Goal: Feedback & Contribution: Leave review/rating

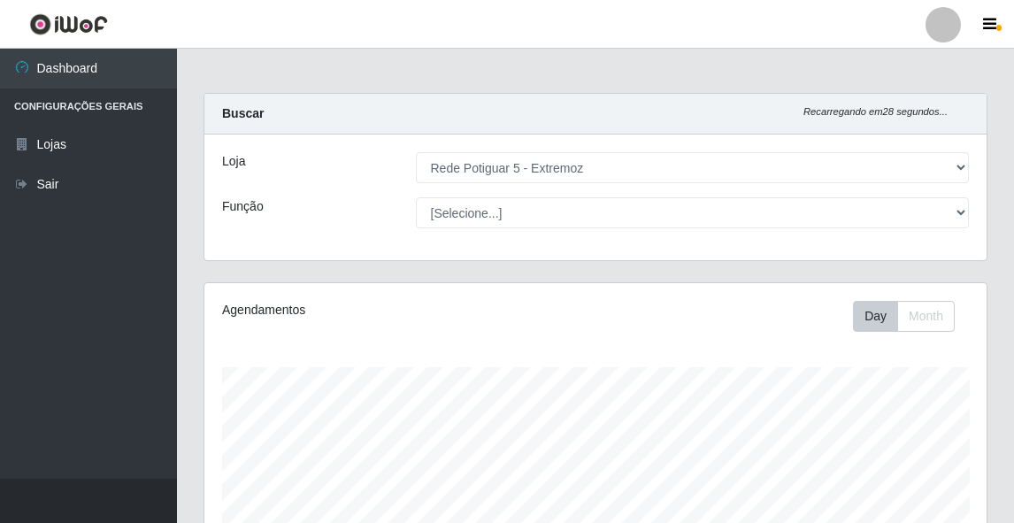
select select "79"
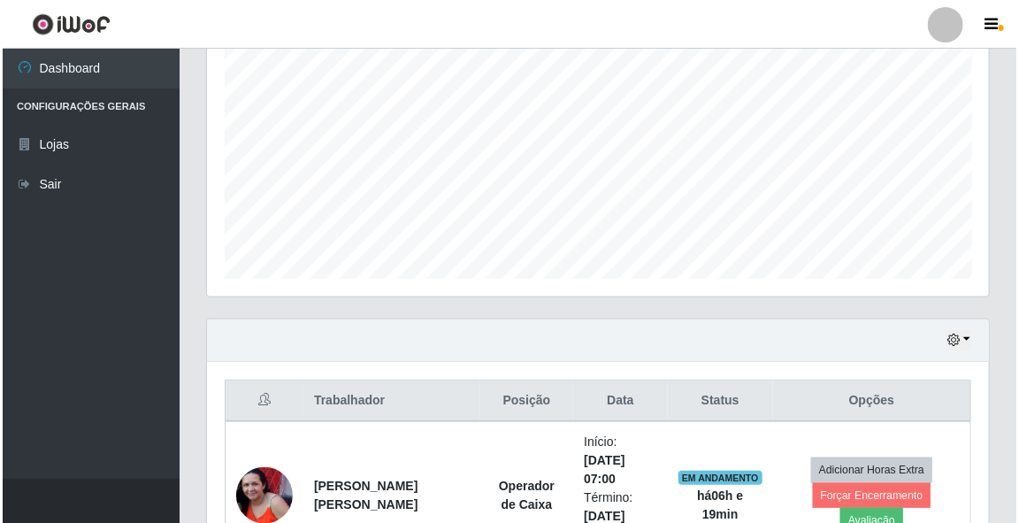
scroll to position [566, 0]
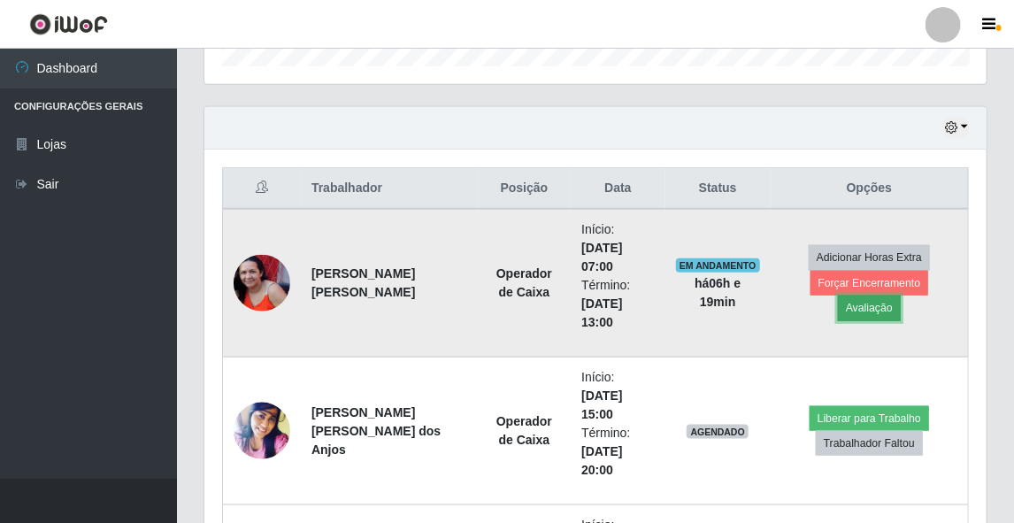
click at [900, 296] on button "Avaliação" at bounding box center [869, 307] width 63 height 25
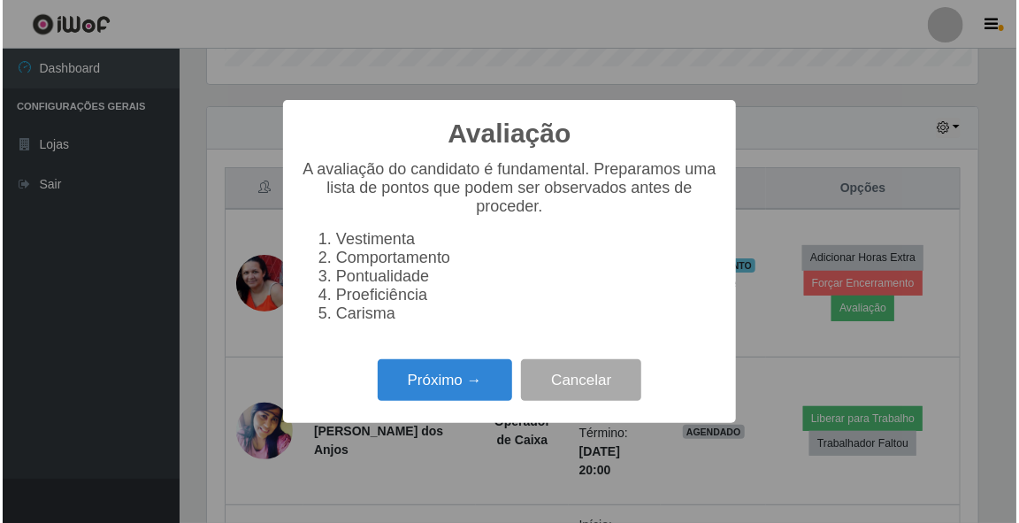
scroll to position [367, 777]
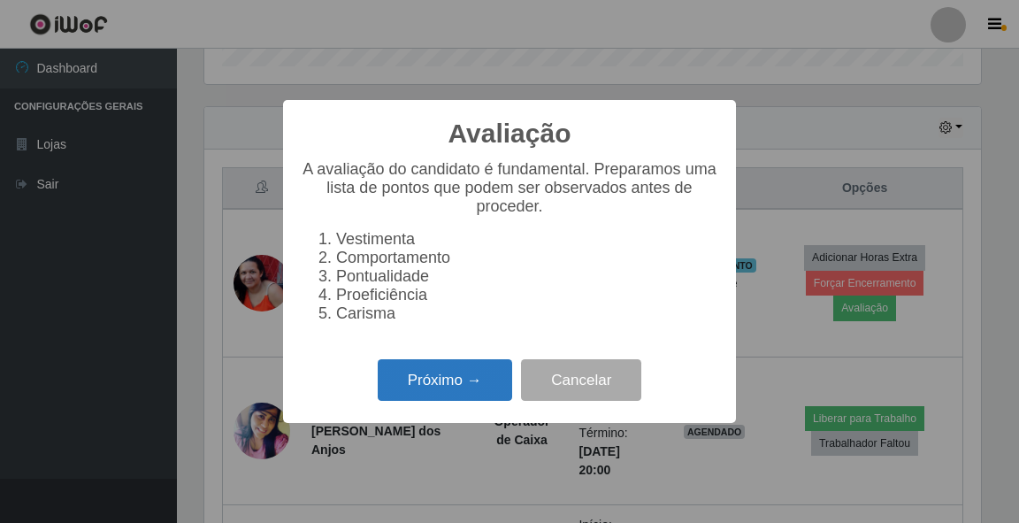
click at [428, 393] on button "Próximo →" at bounding box center [445, 380] width 134 height 42
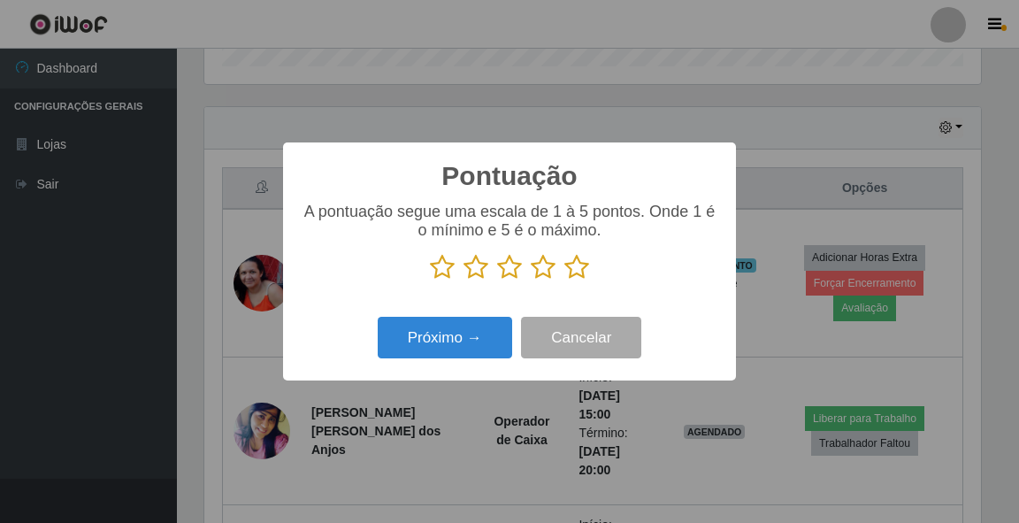
click at [577, 263] on icon at bounding box center [576, 267] width 25 height 27
click at [564, 280] on input "radio" at bounding box center [564, 280] width 0 height 0
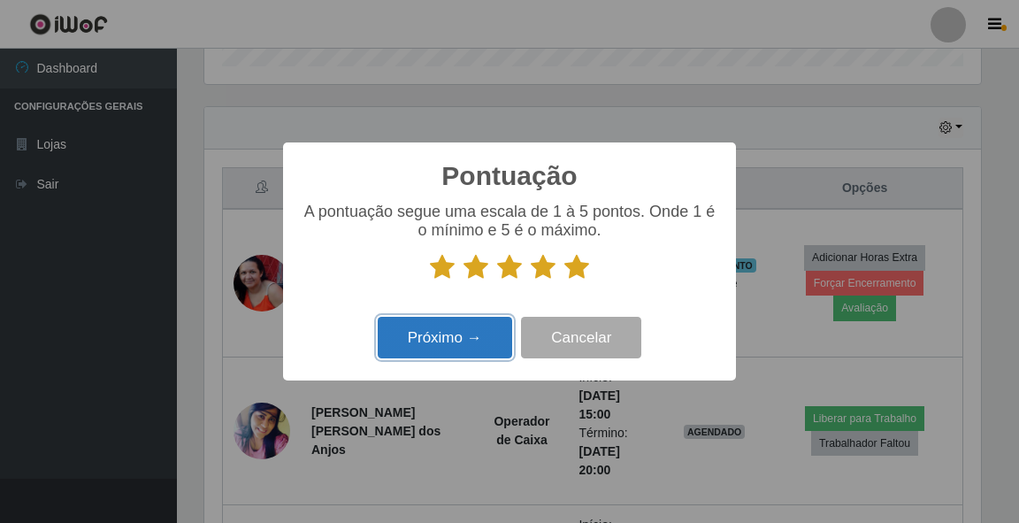
click at [485, 340] on button "Próximo →" at bounding box center [445, 338] width 134 height 42
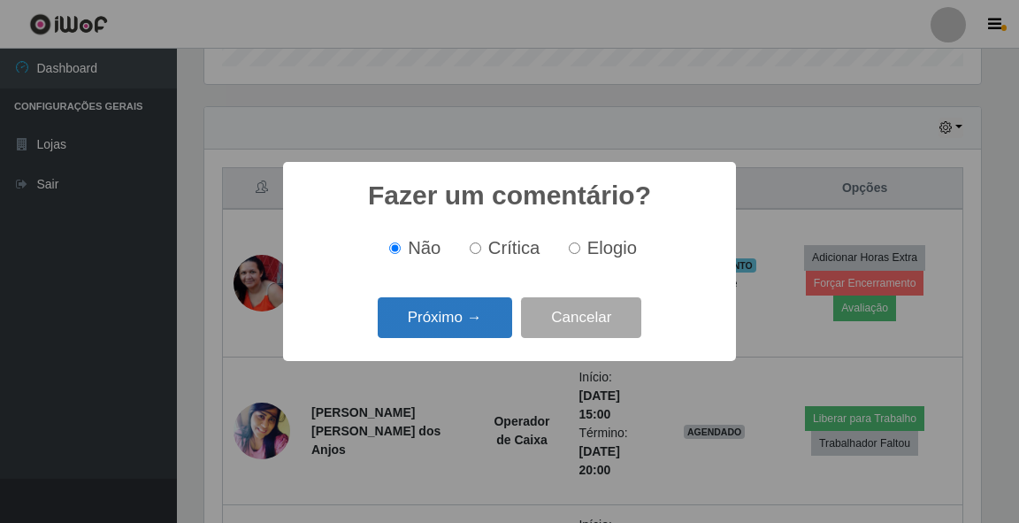
click at [471, 318] on button "Próximo →" at bounding box center [445, 318] width 134 height 42
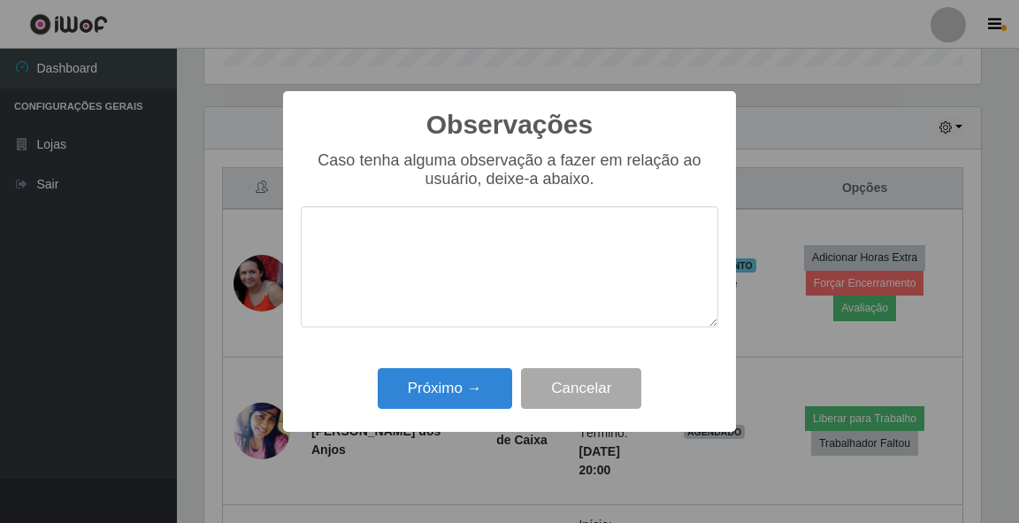
click at [436, 425] on div "Observações × Caso tenha alguma observação a fazer em relação ao usuário, deixe…" at bounding box center [509, 261] width 453 height 341
click at [447, 394] on button "Próximo →" at bounding box center [445, 389] width 134 height 42
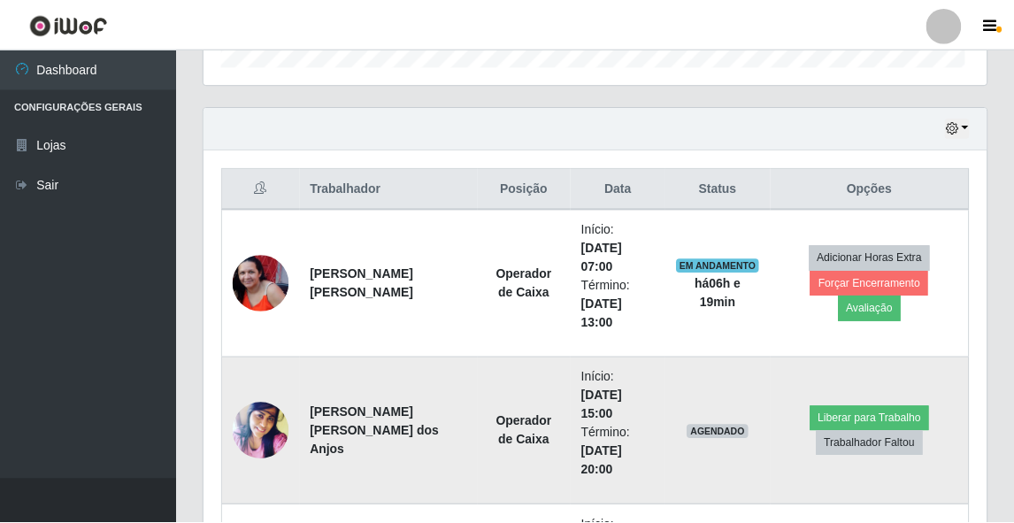
scroll to position [367, 782]
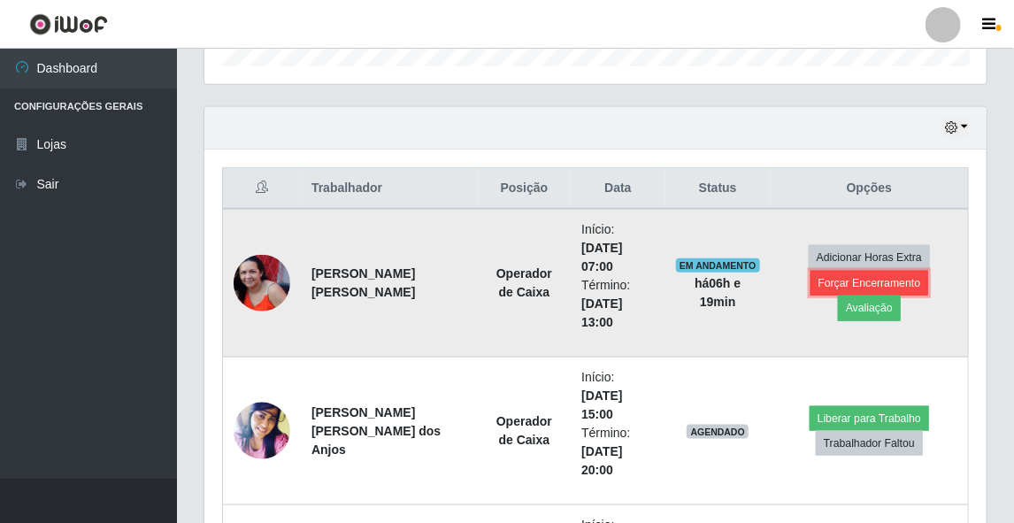
click at [864, 289] on button "Forçar Encerramento" at bounding box center [869, 283] width 119 height 25
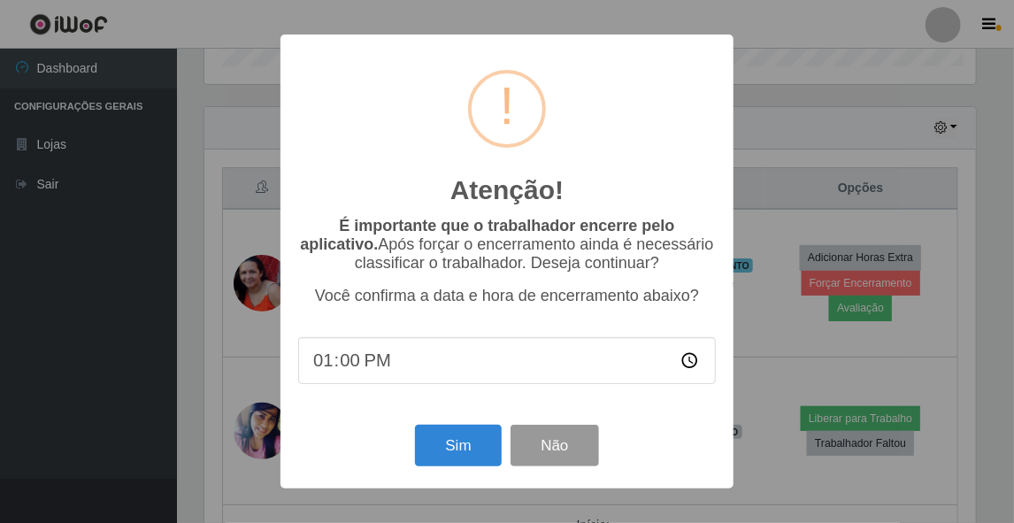
scroll to position [367, 777]
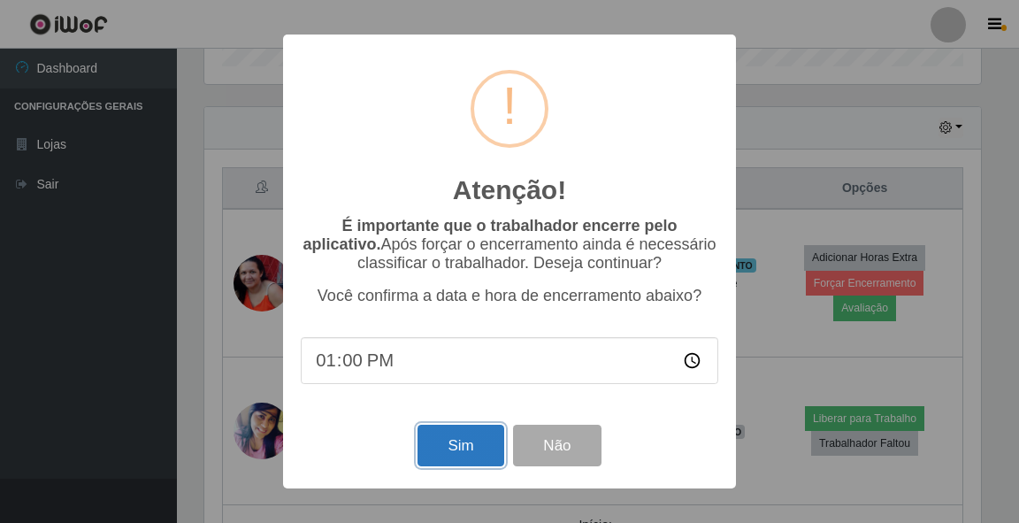
click at [474, 448] on button "Sim" at bounding box center [460, 446] width 86 height 42
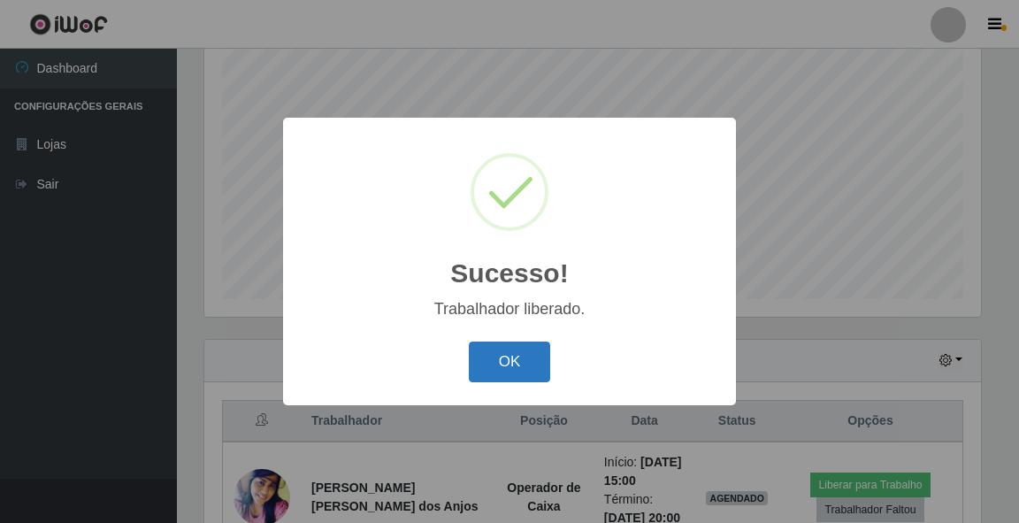
click at [522, 366] on button "OK" at bounding box center [510, 362] width 82 height 42
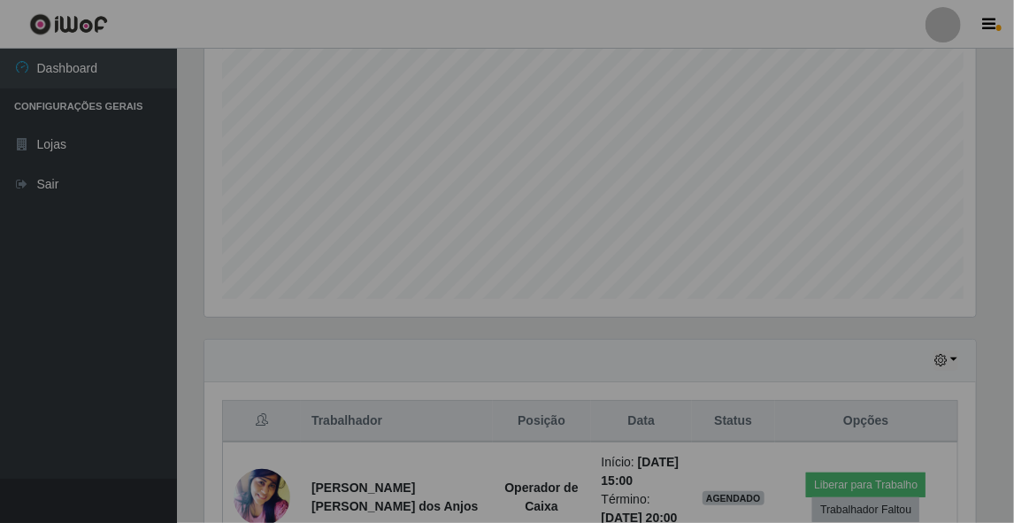
scroll to position [367, 782]
